Goal: Task Accomplishment & Management: Use online tool/utility

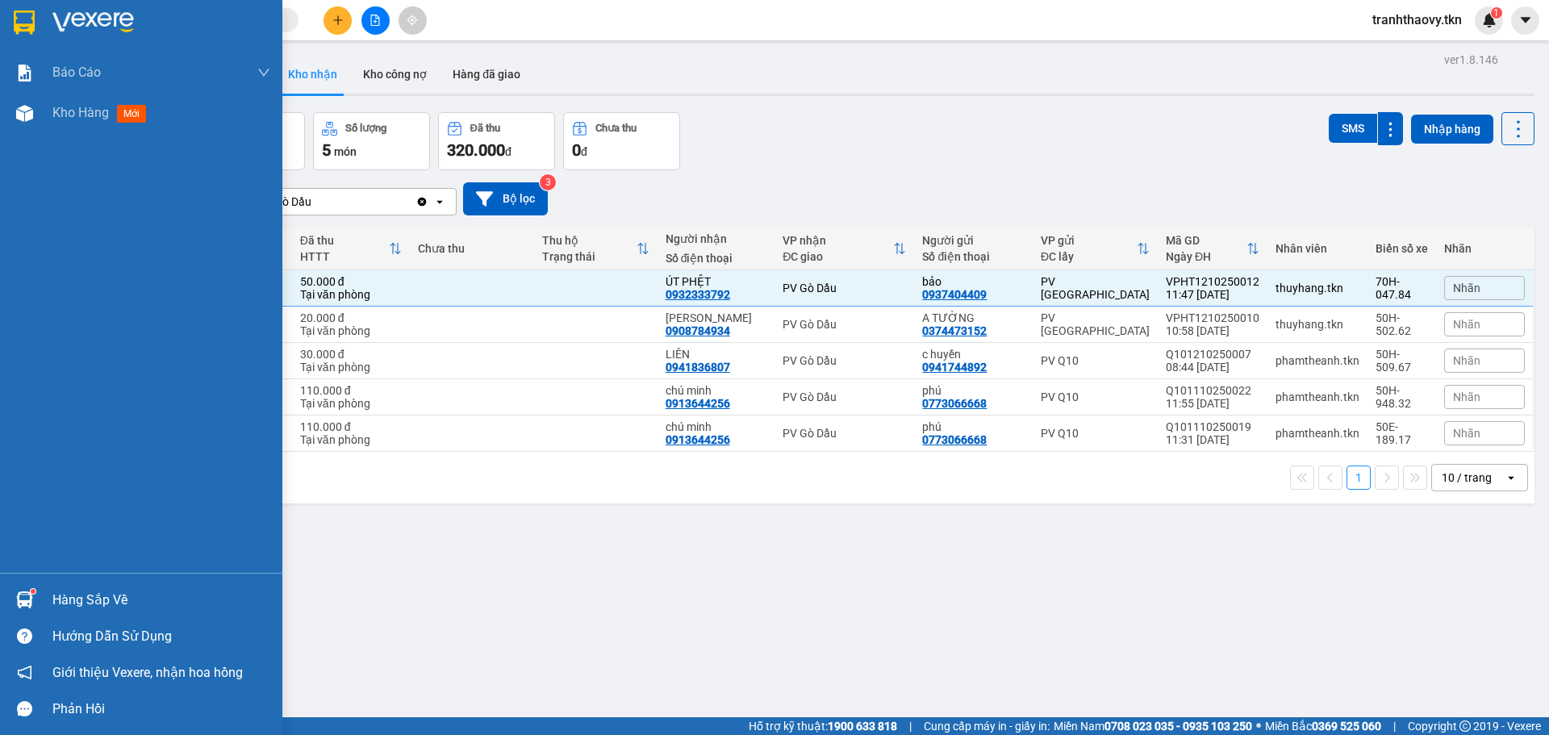
click at [68, 591] on div "Hàng sắp về" at bounding box center [161, 600] width 218 height 24
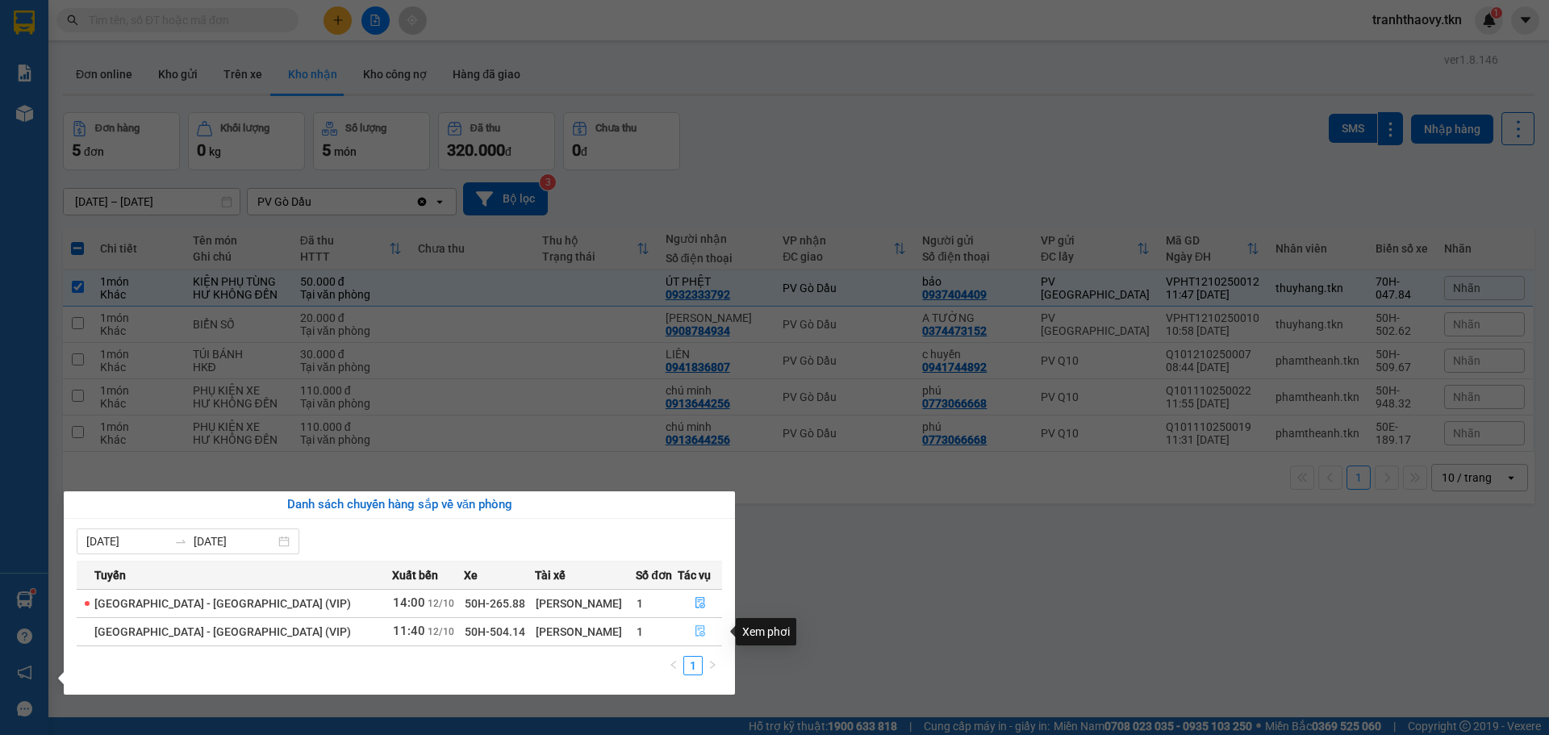
click at [696, 634] on icon "file-done" at bounding box center [700, 630] width 11 height 11
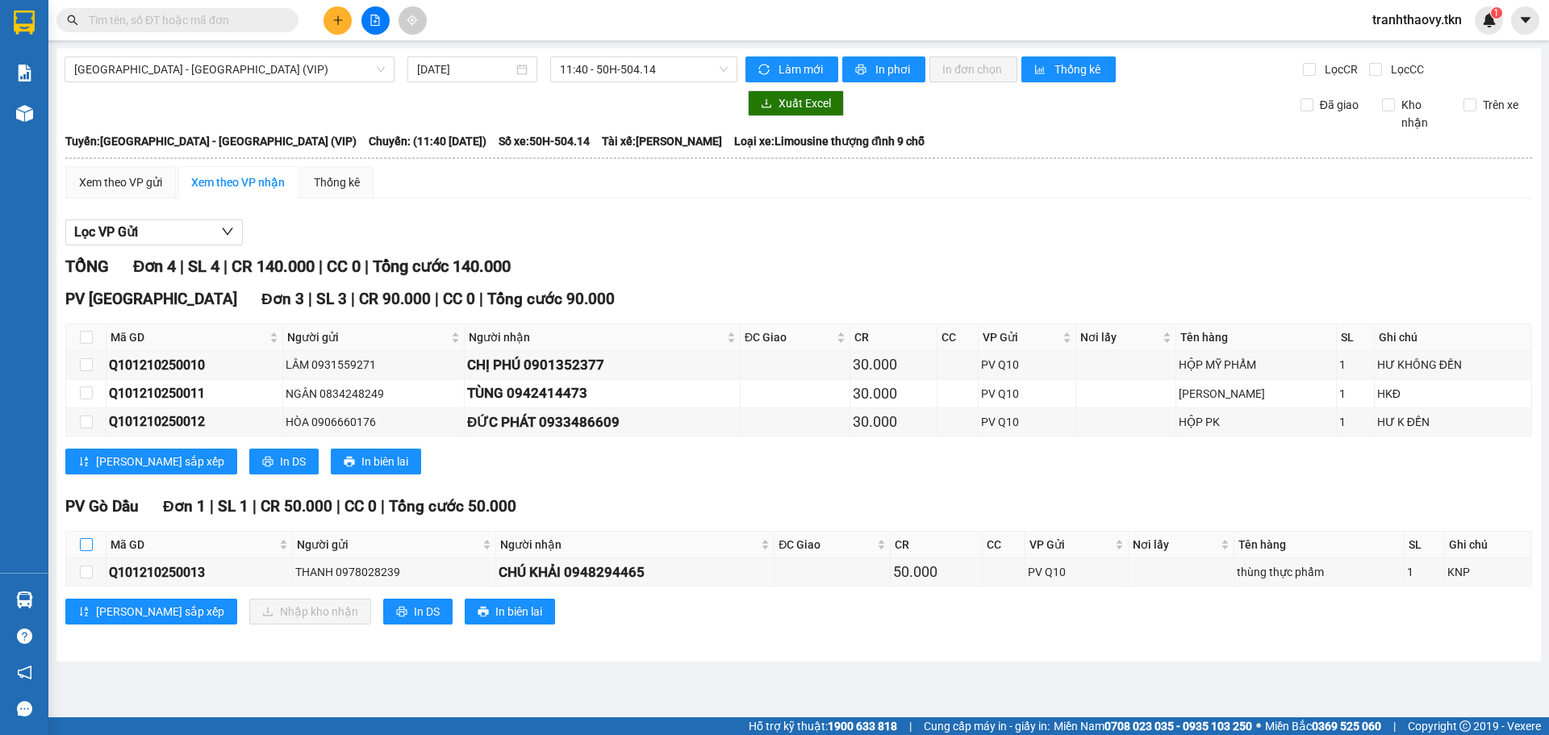
click at [90, 549] on input "checkbox" at bounding box center [86, 544] width 13 height 13
checkbox input "true"
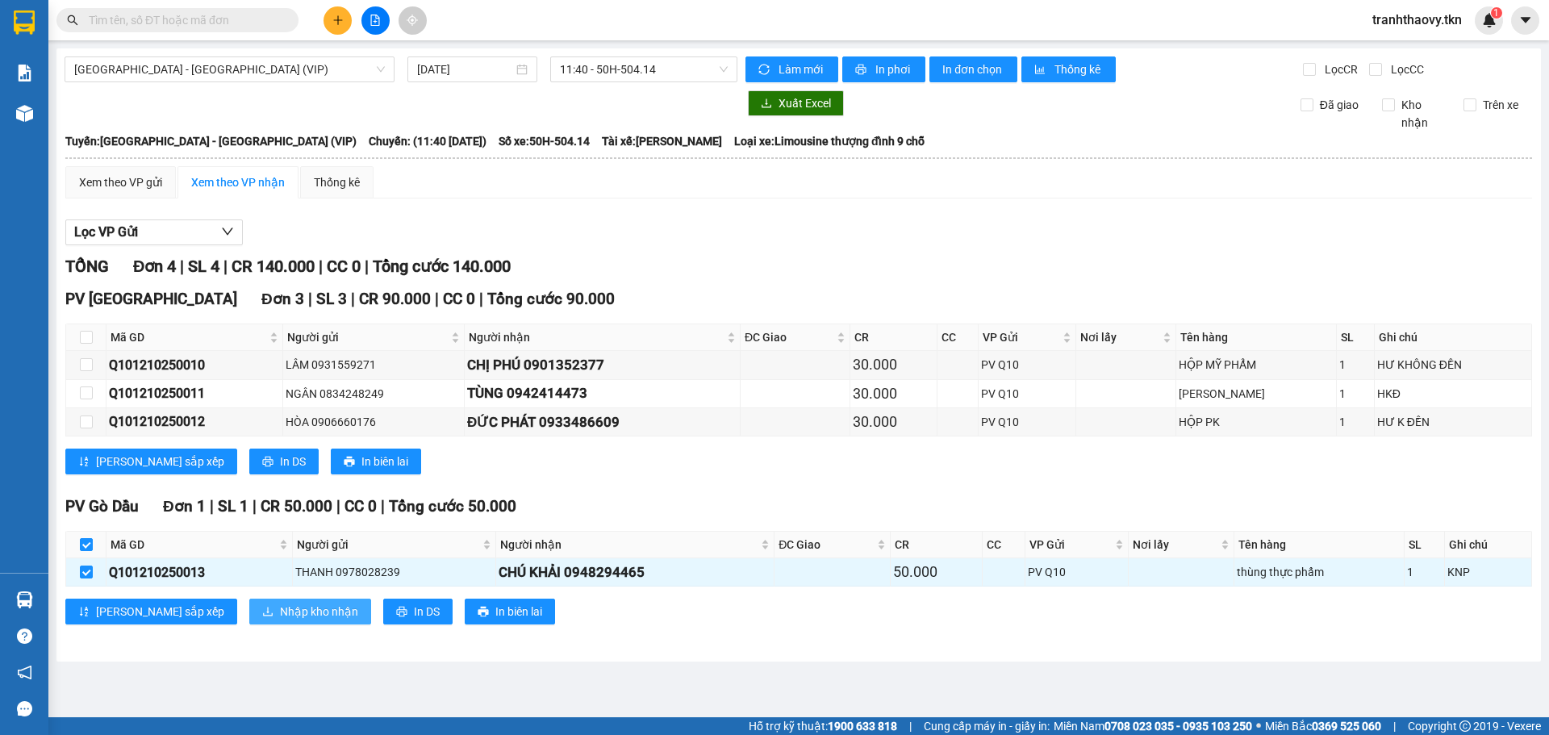
click at [286, 615] on span "Nhập kho nhận" at bounding box center [319, 612] width 78 height 18
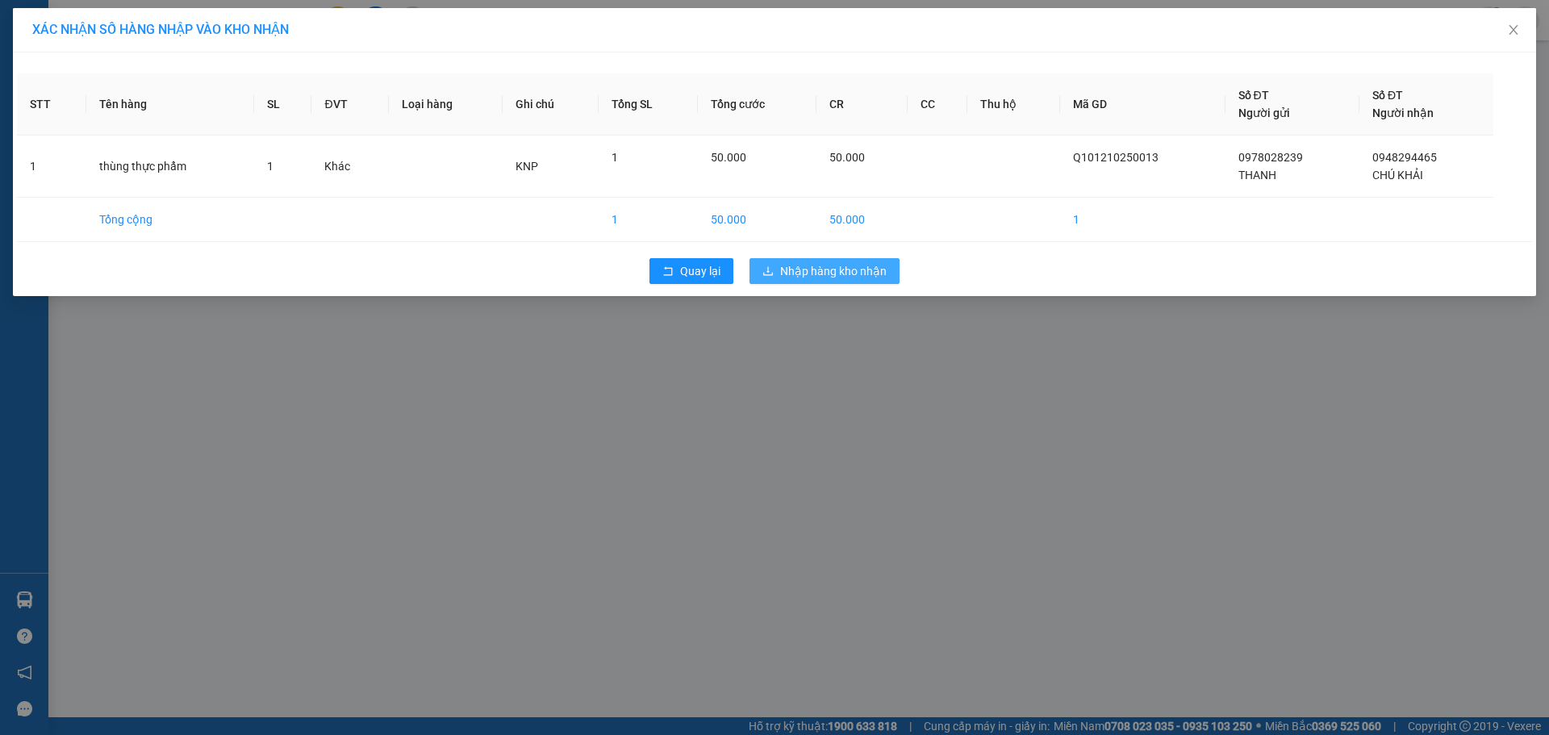
click at [835, 269] on span "Nhập hàng kho nhận" at bounding box center [833, 271] width 106 height 18
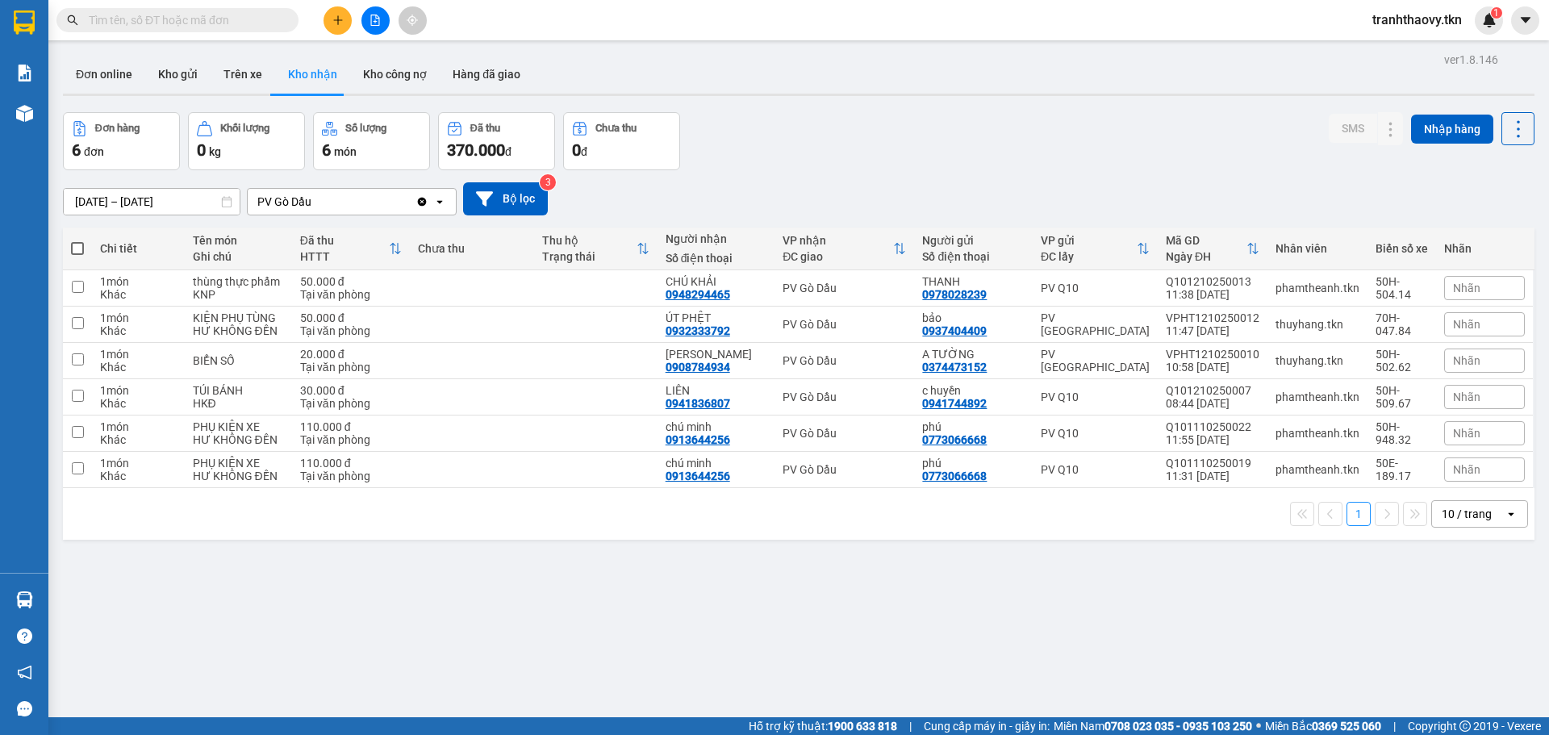
click at [558, 240] on div "Thu hộ" at bounding box center [589, 240] width 94 height 13
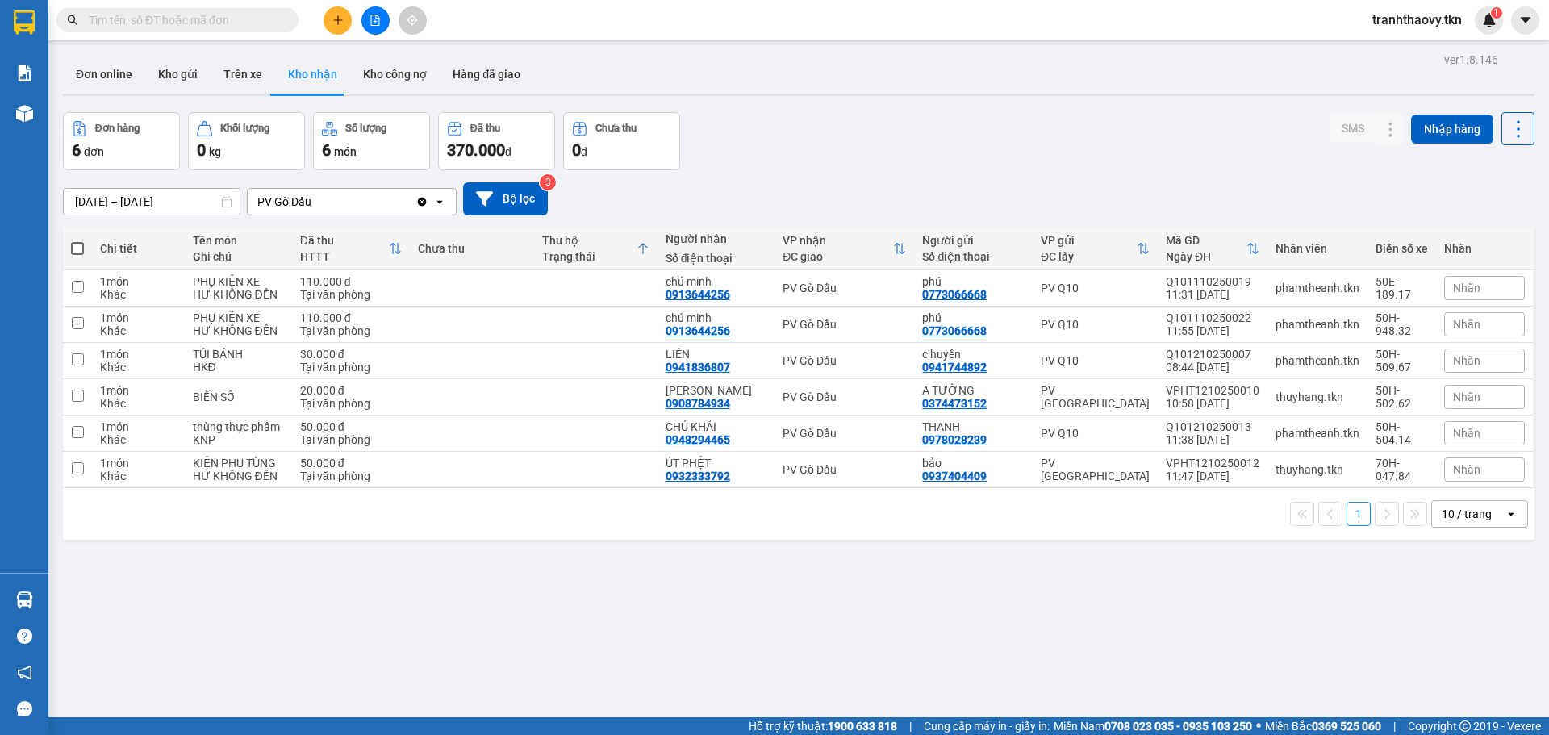
click at [649, 242] on div at bounding box center [642, 248] width 13 height 14
click at [573, 286] on td at bounding box center [595, 288] width 123 height 36
checkbox input "true"
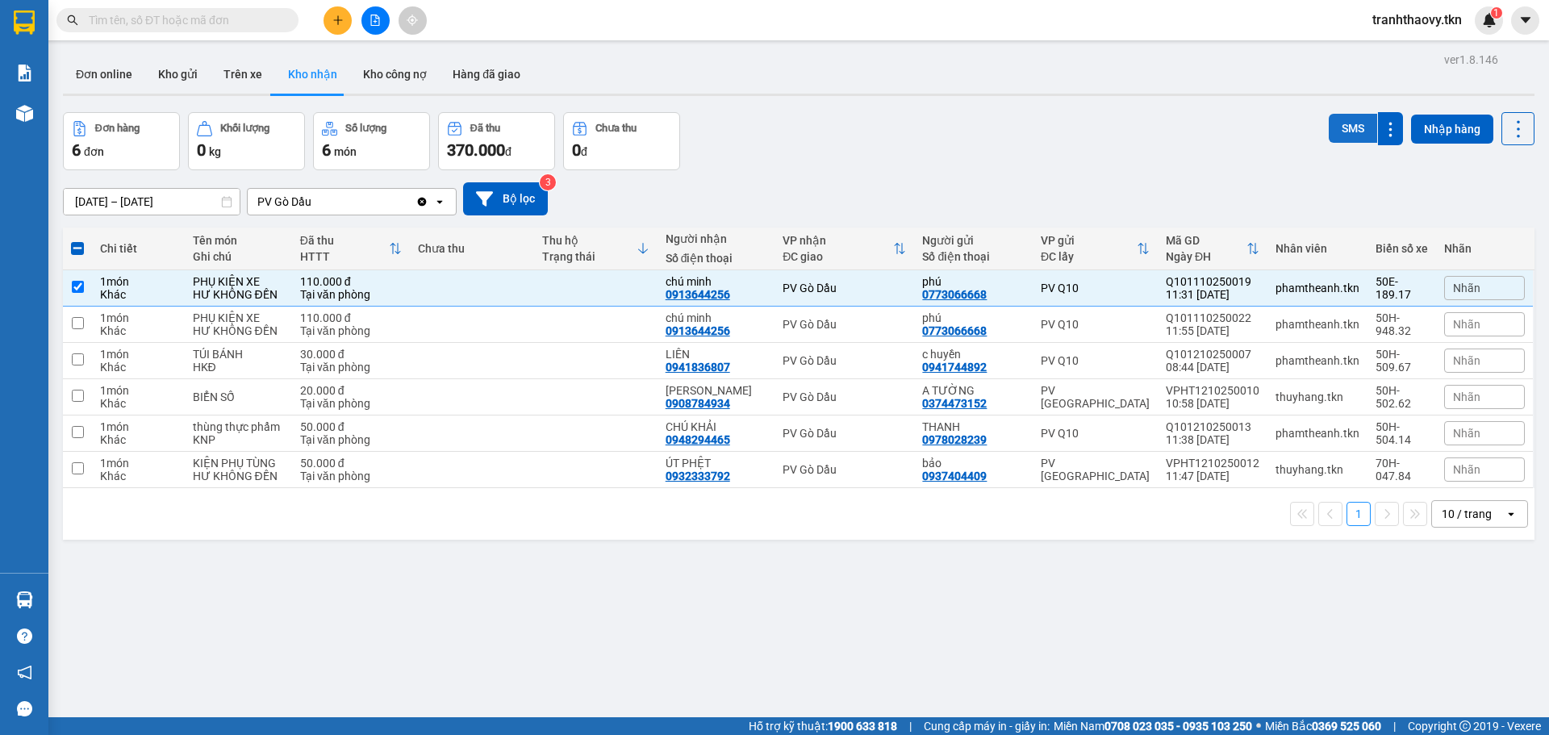
click at [1331, 118] on button "SMS" at bounding box center [1353, 128] width 48 height 29
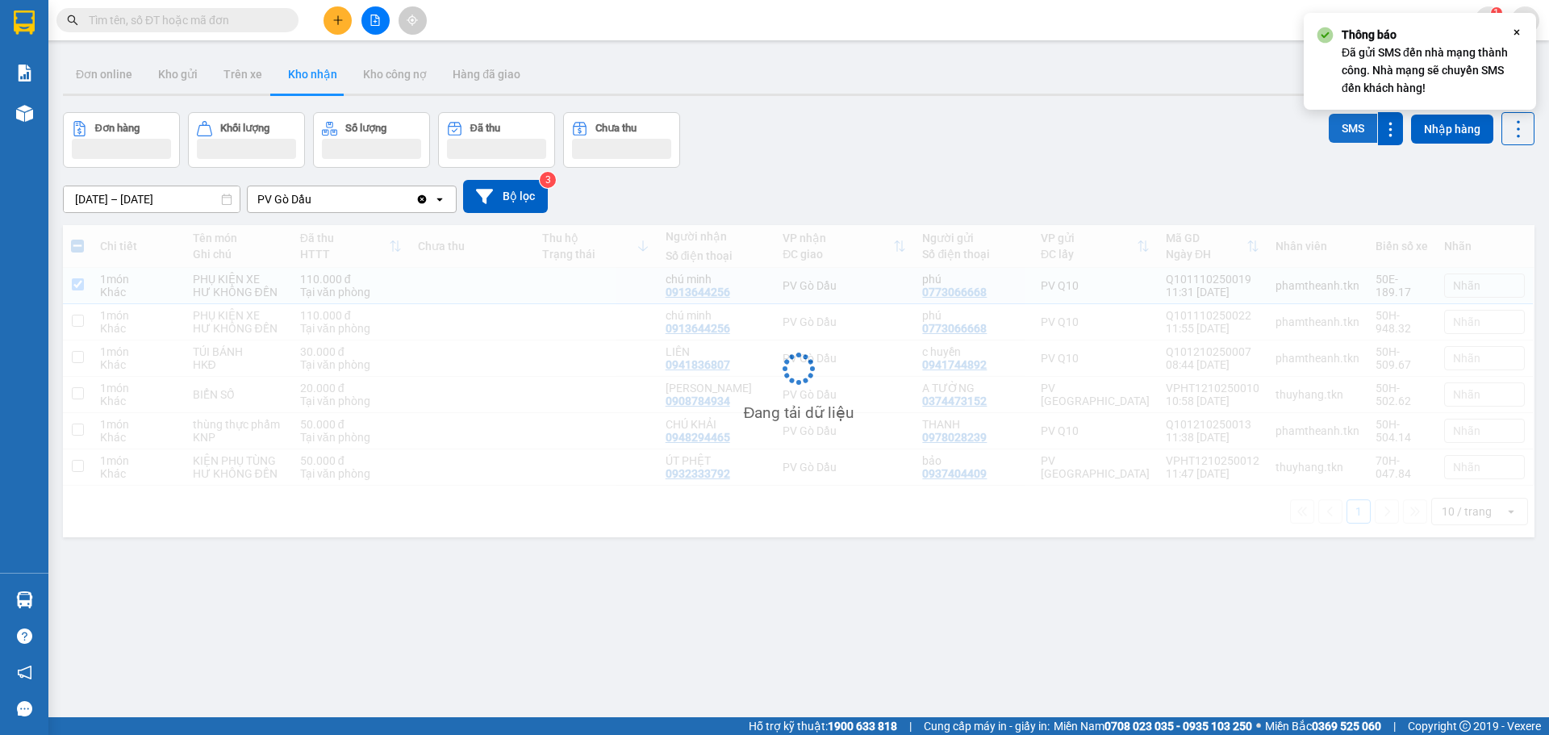
click at [1331, 118] on button "SMS" at bounding box center [1353, 128] width 48 height 29
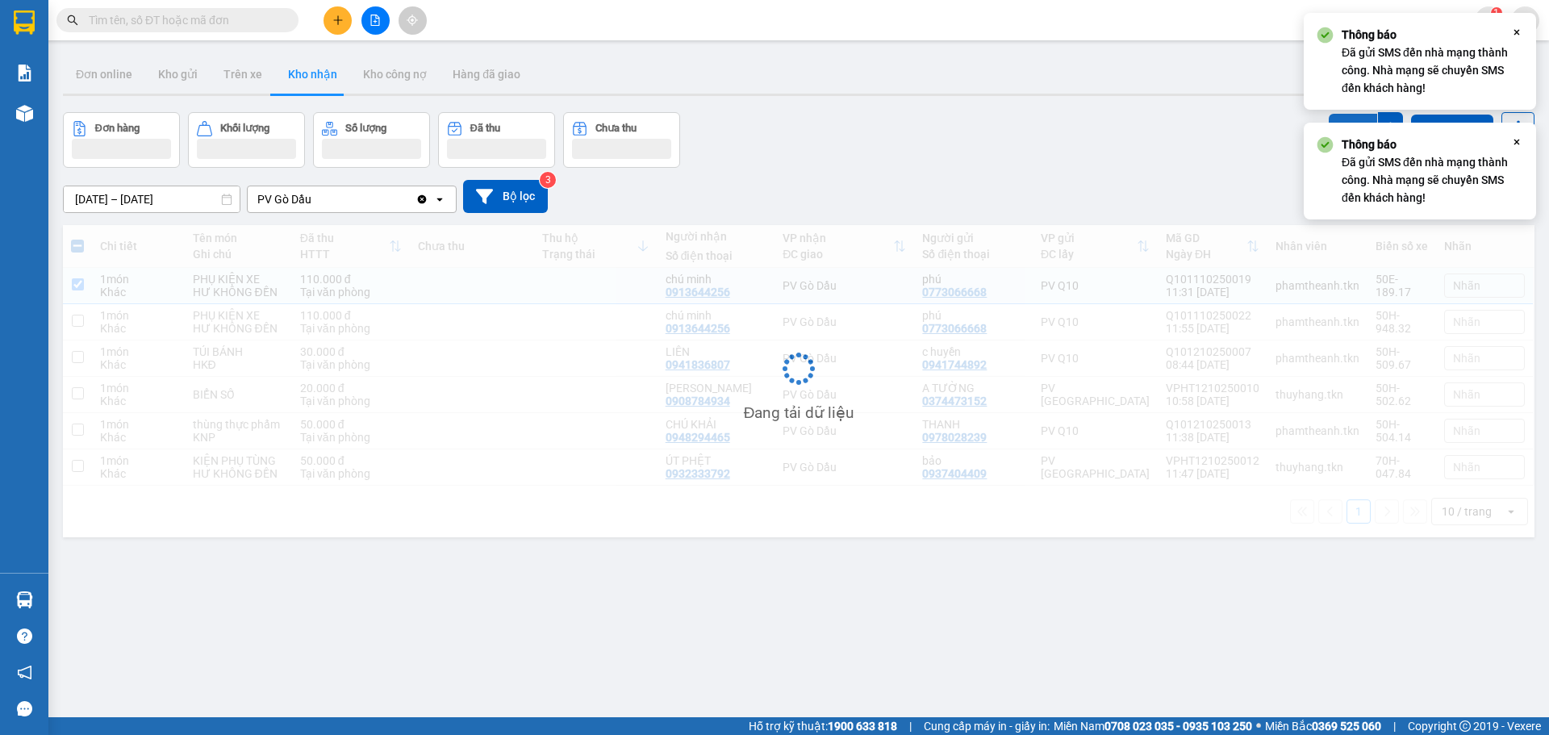
click at [1331, 118] on button "SMS" at bounding box center [1353, 128] width 48 height 29
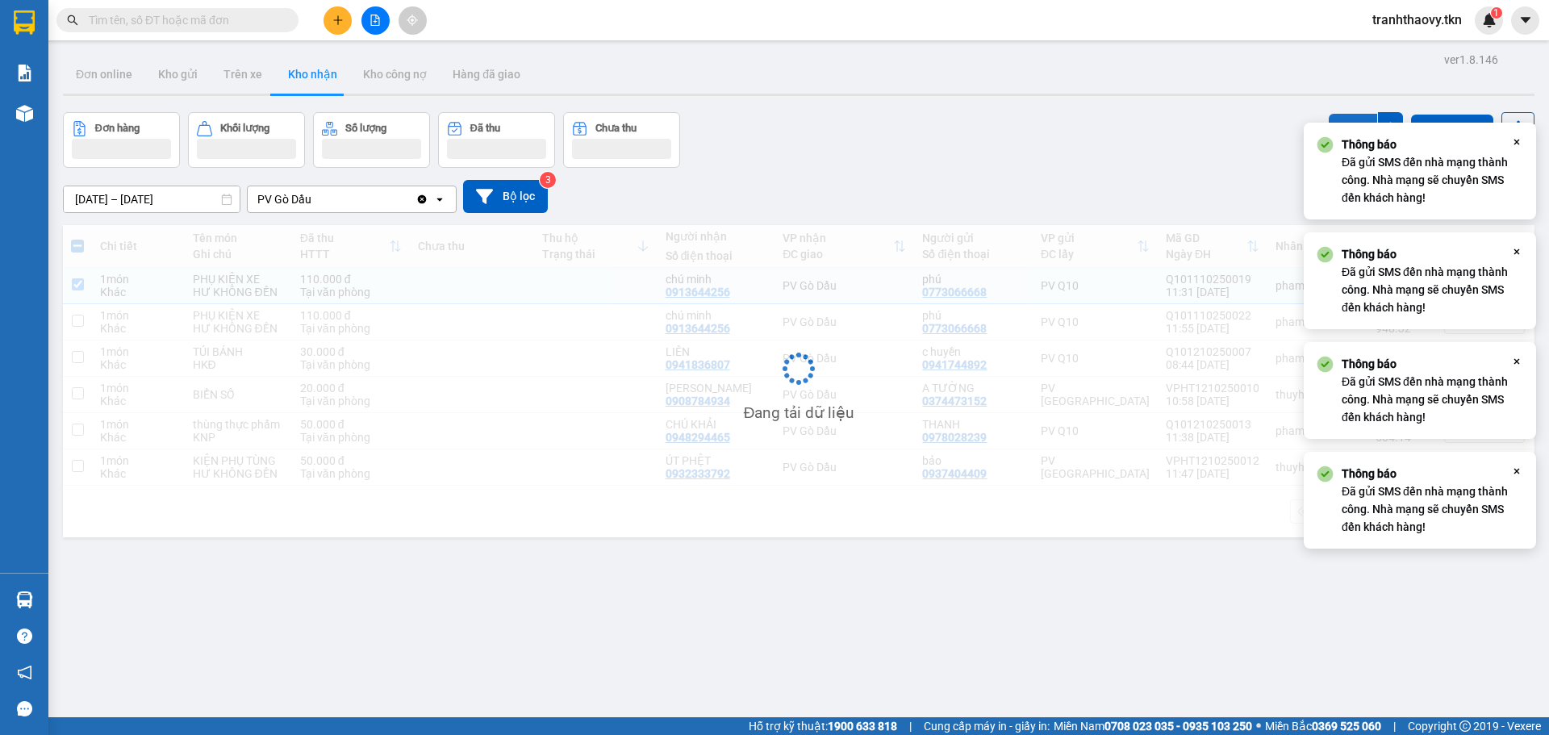
click at [1331, 118] on button "SMS" at bounding box center [1353, 128] width 48 height 29
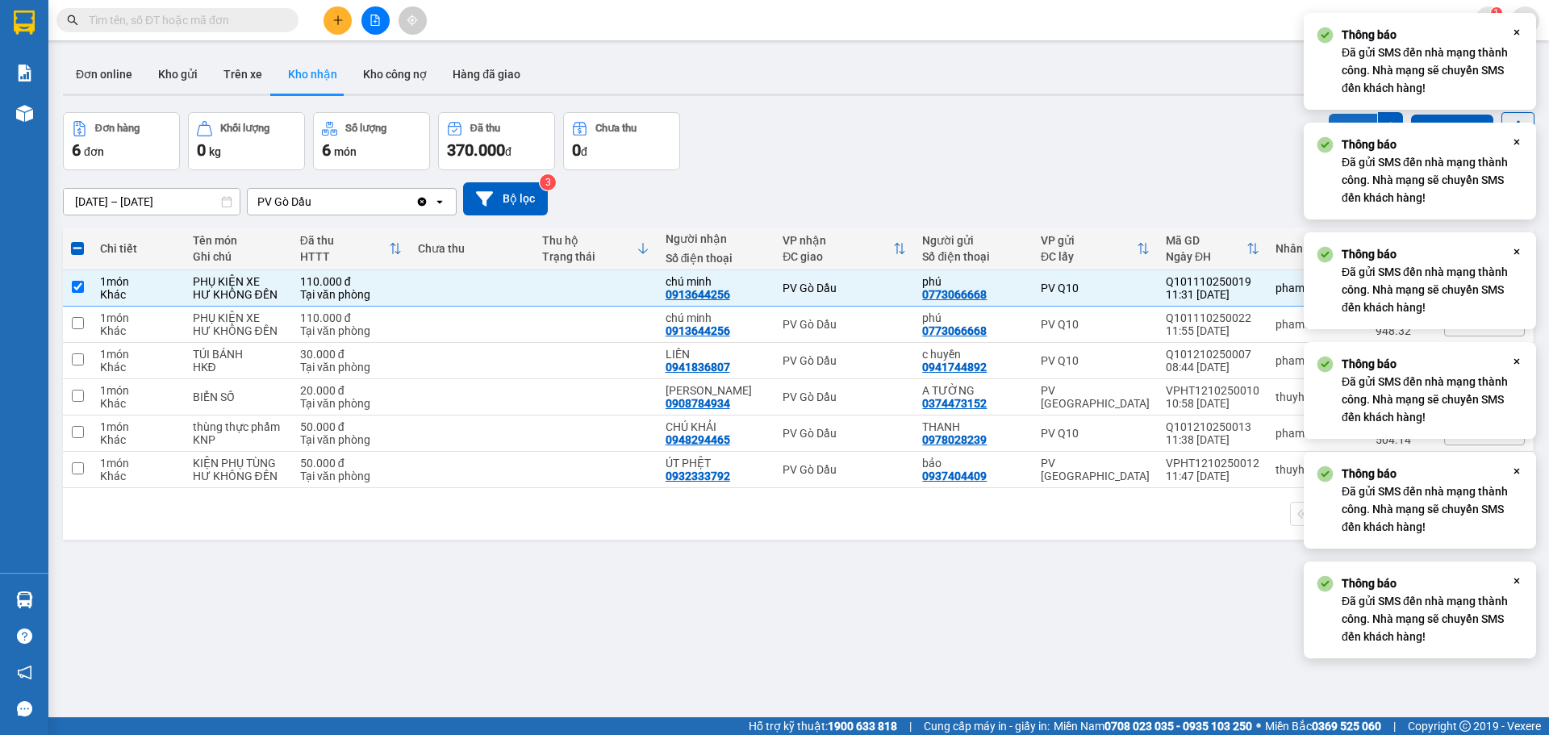
click at [1331, 118] on button "SMS" at bounding box center [1353, 128] width 48 height 29
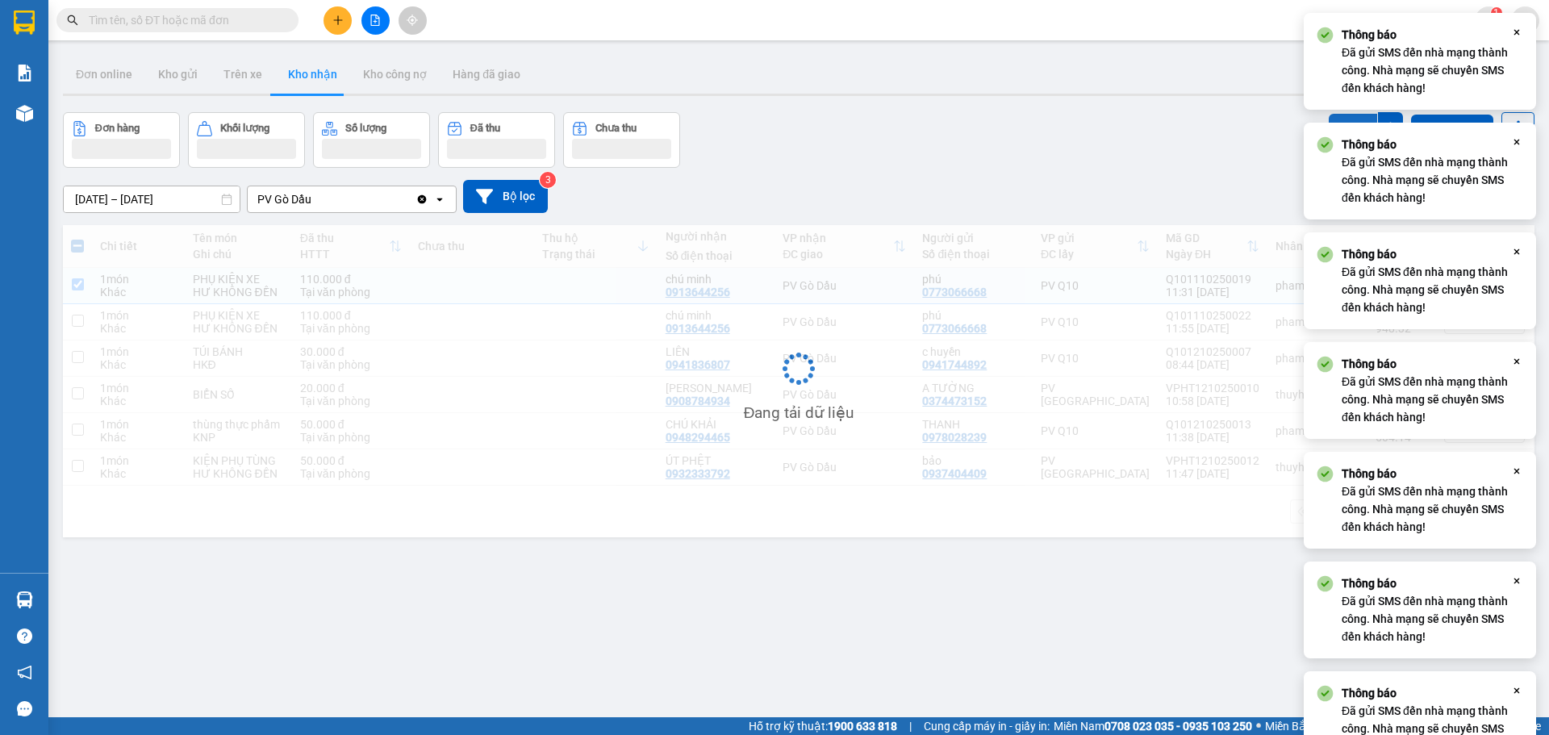
click at [1331, 118] on button "SMS" at bounding box center [1353, 128] width 48 height 29
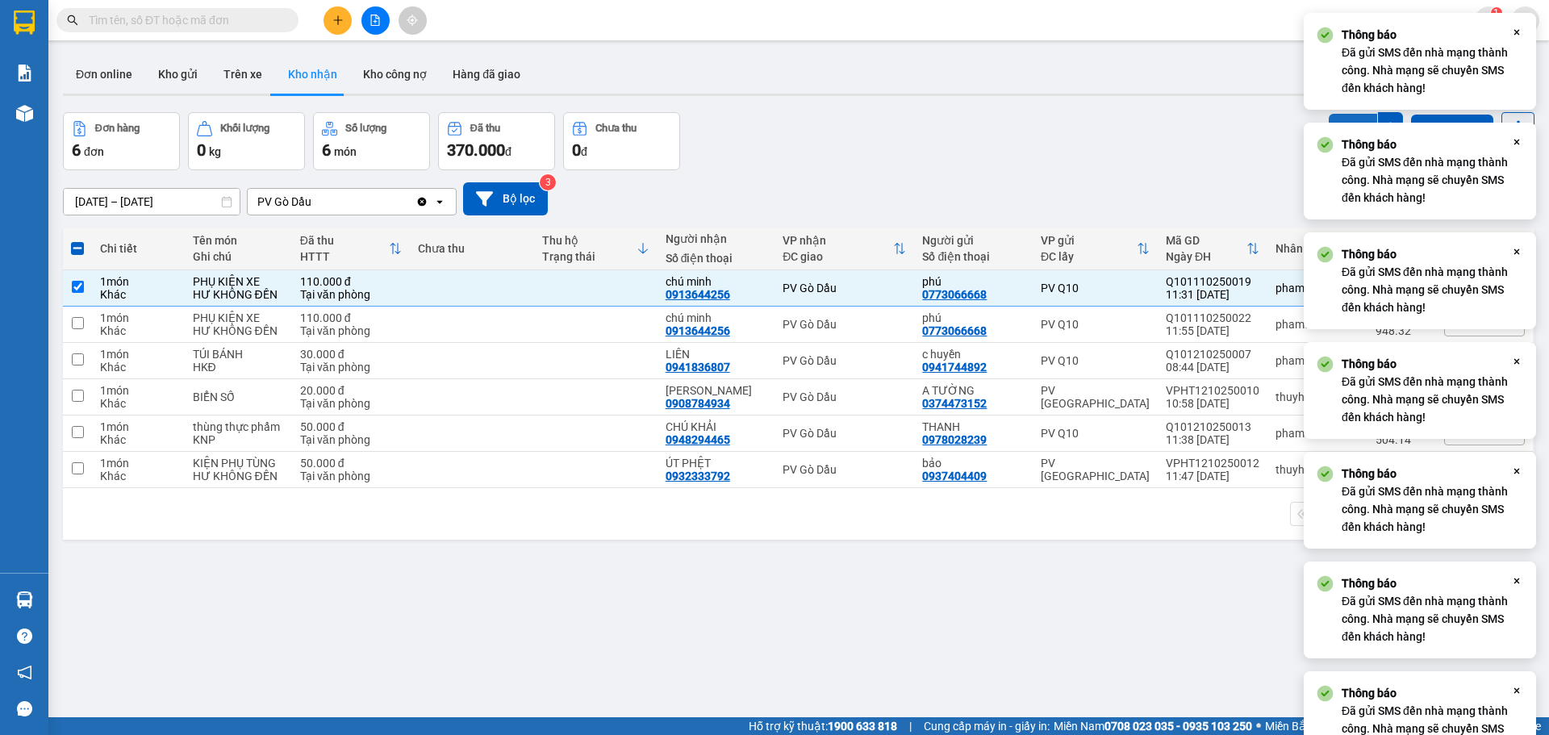
click at [1331, 118] on button "SMS" at bounding box center [1353, 128] width 48 height 29
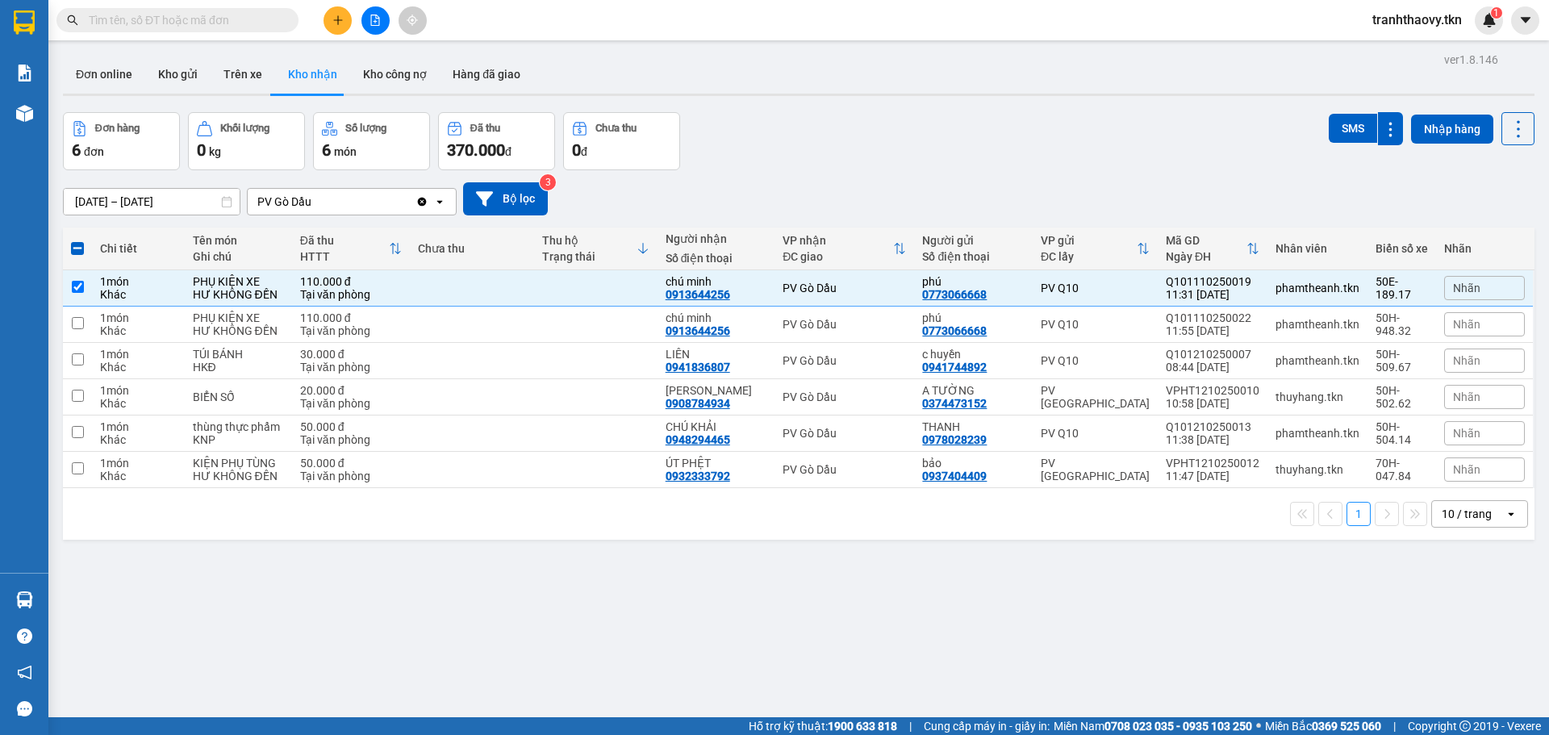
click at [1233, 158] on div "Đơn hàng 6 đơn Khối lượng 0 kg Số lượng 6 món Đã thu 370.000 đ Chưa thu 0 đ SMS…" at bounding box center [798, 141] width 1471 height 58
drag, startPoint x: 1208, startPoint y: 153, endPoint x: 1212, endPoint y: 131, distance: 22.1
click at [1208, 152] on div "Đơn hàng 6 đơn Khối lượng 0 kg Số lượng 6 món Đã thu 370.000 đ Chưa thu 0 đ SMS…" at bounding box center [798, 141] width 1471 height 58
